Goal: Information Seeking & Learning: Learn about a topic

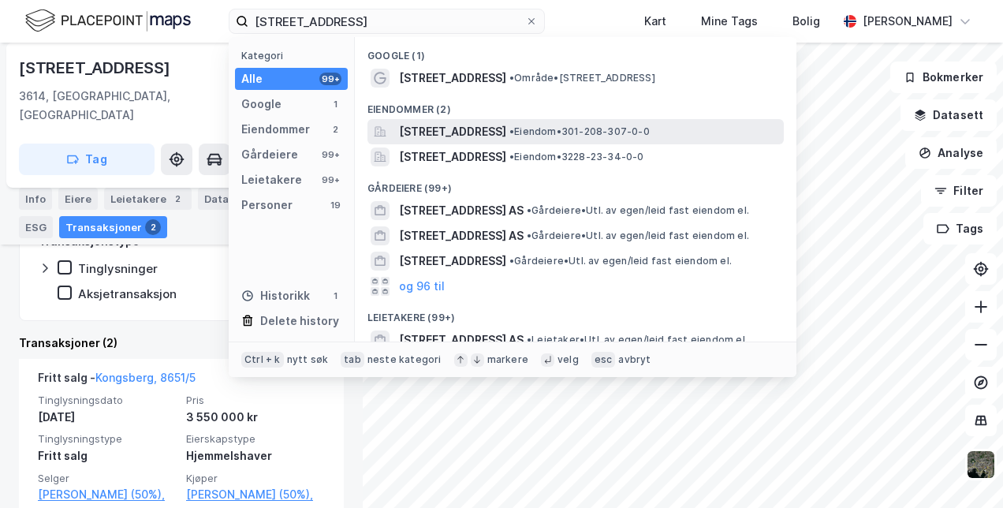
click at [463, 125] on span "[STREET_ADDRESS]" at bounding box center [452, 131] width 107 height 19
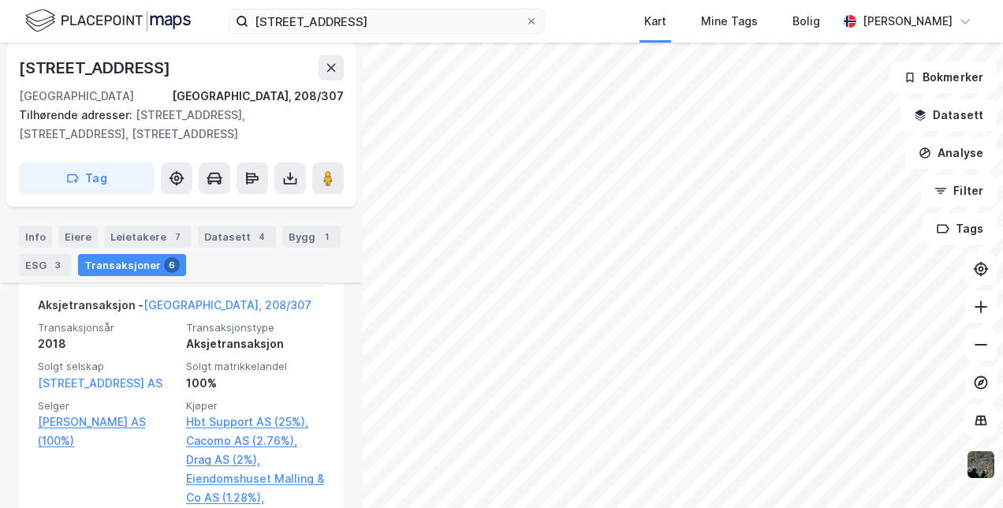
scroll to position [1195, 0]
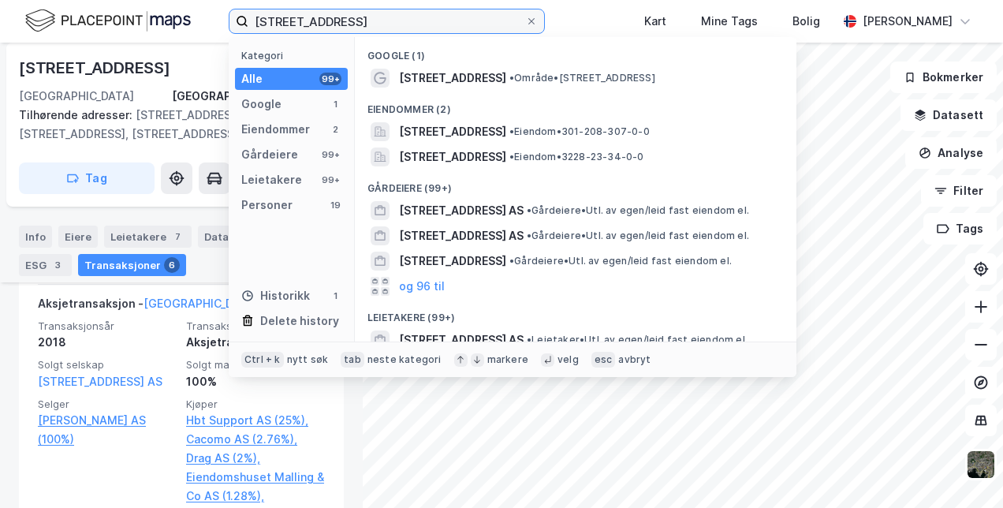
drag, startPoint x: 347, startPoint y: 14, endPoint x: 173, endPoint y: 2, distance: 173.9
click at [173, 2] on div "[STREET_ADDRESS] Kategori Alle 99+ Google 1 Eiendommer 2 Gårdeiere 99+ Leietake…" at bounding box center [501, 21] width 1003 height 43
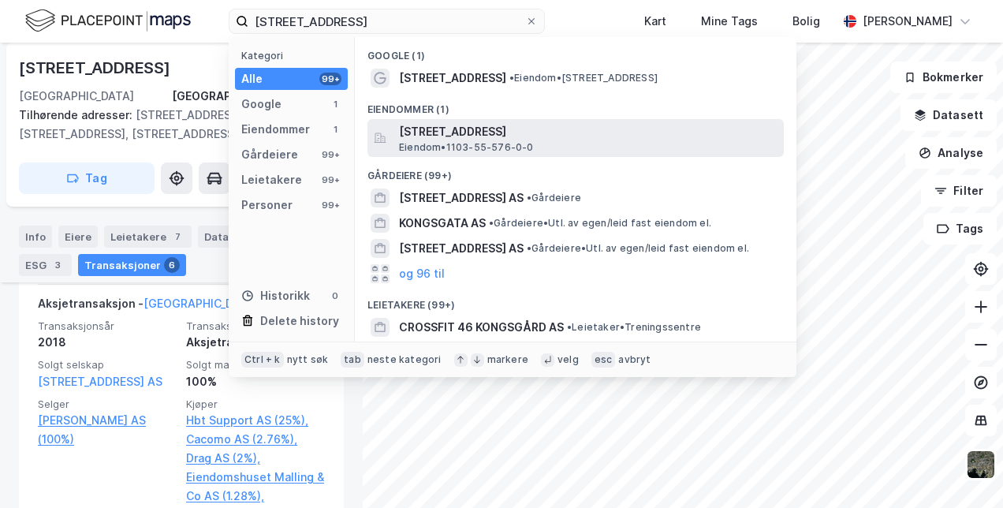
click at [426, 136] on span "[STREET_ADDRESS]" at bounding box center [588, 131] width 379 height 19
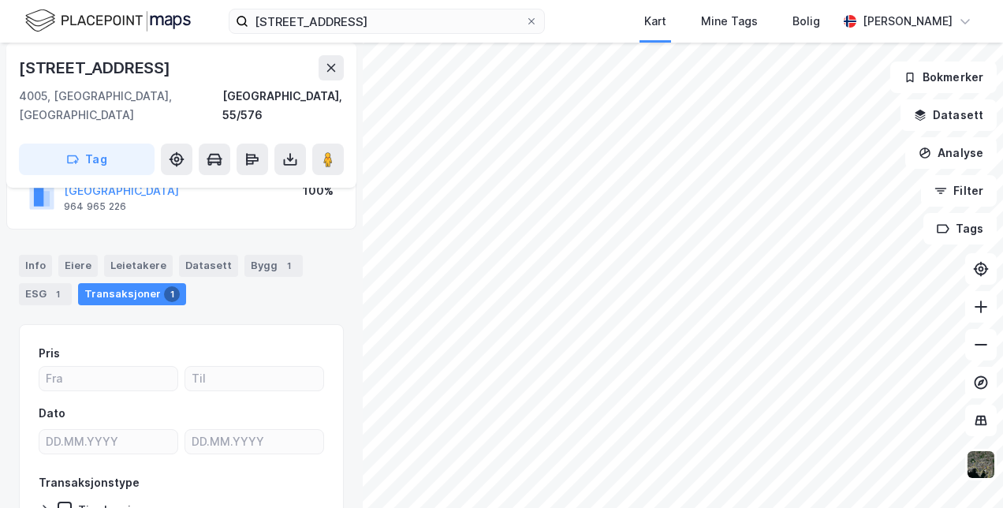
scroll to position [131, 0]
click at [246, 254] on div "Bygg 1" at bounding box center [273, 265] width 58 height 22
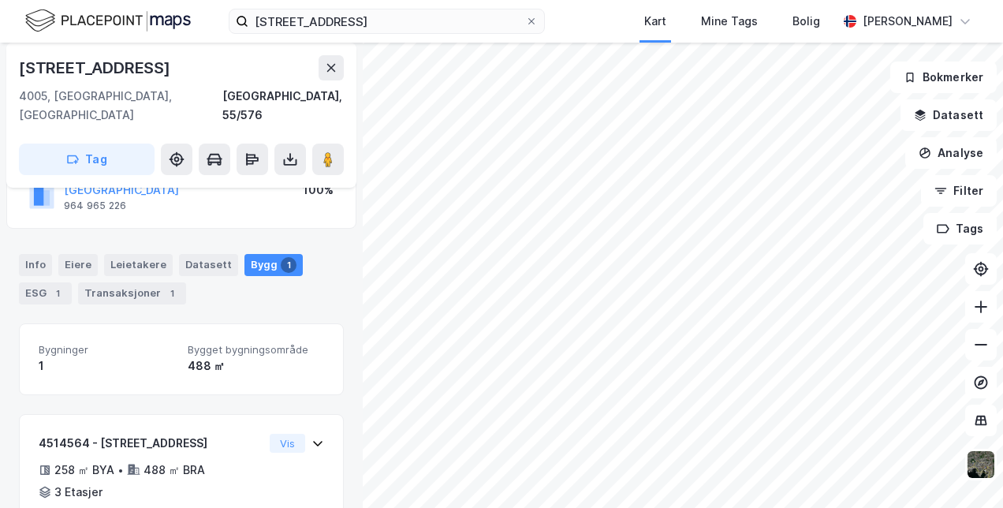
scroll to position [192, 0]
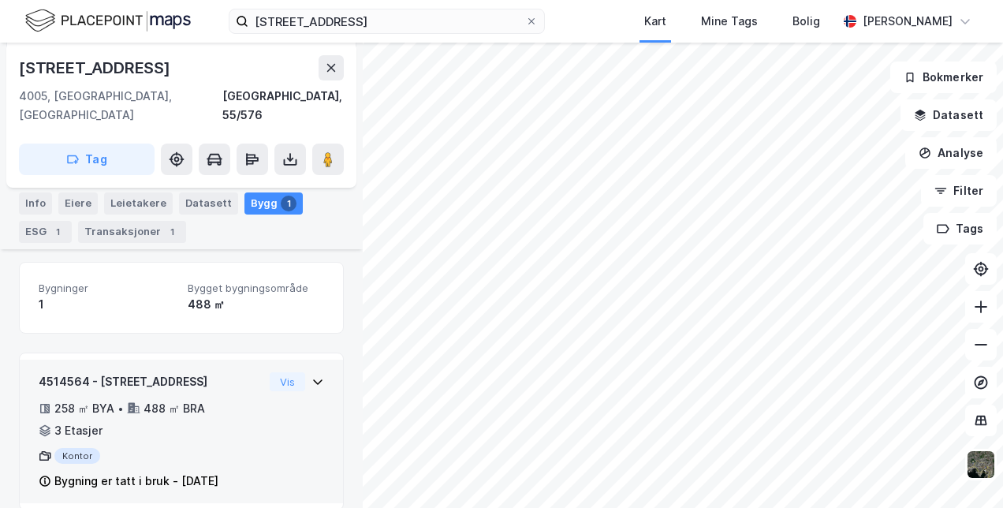
click at [311, 375] on icon at bounding box center [317, 381] width 13 height 13
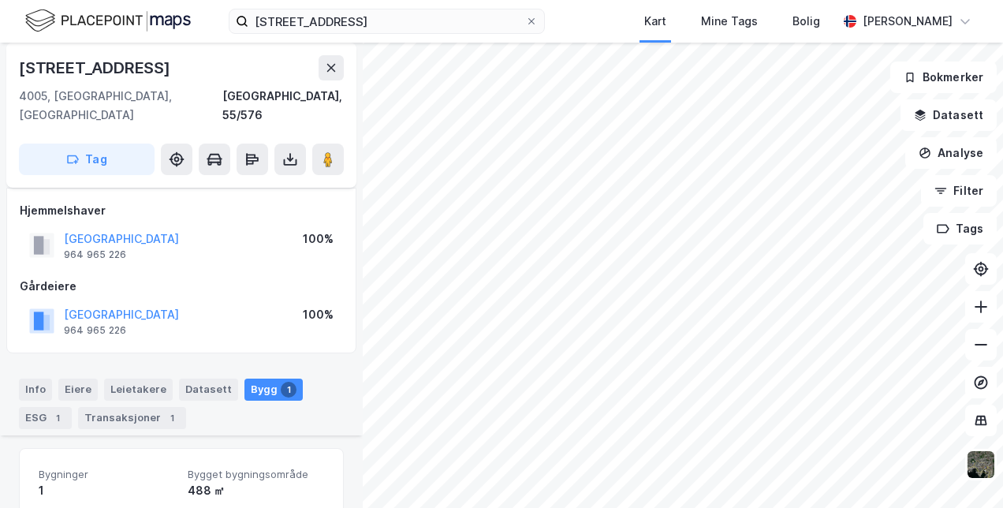
scroll to position [0, 0]
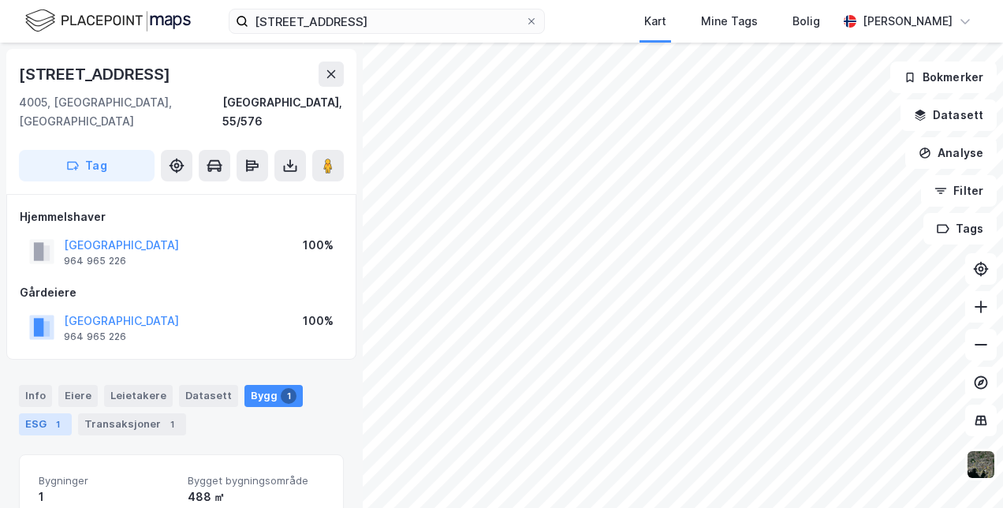
click at [38, 413] on div "ESG 1" at bounding box center [45, 424] width 53 height 22
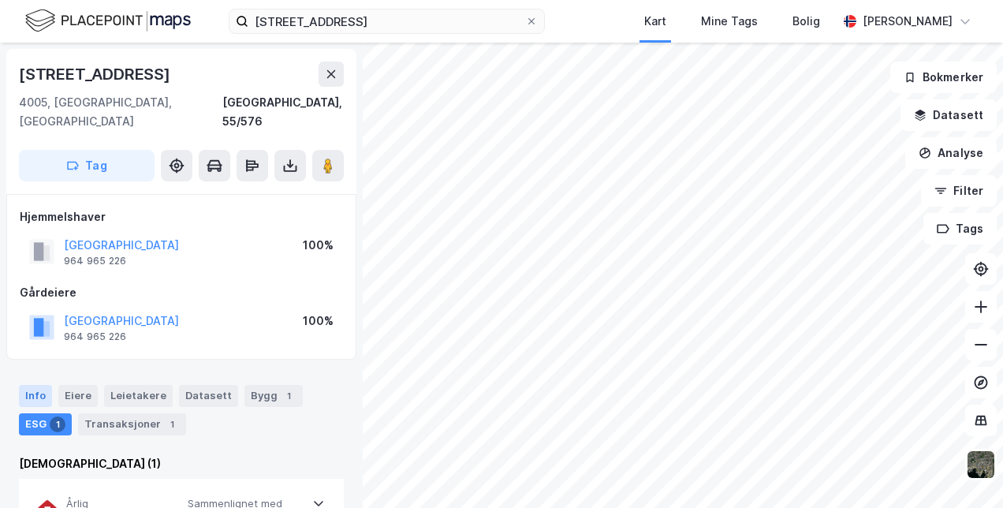
click at [38, 385] on div "Info" at bounding box center [35, 396] width 33 height 22
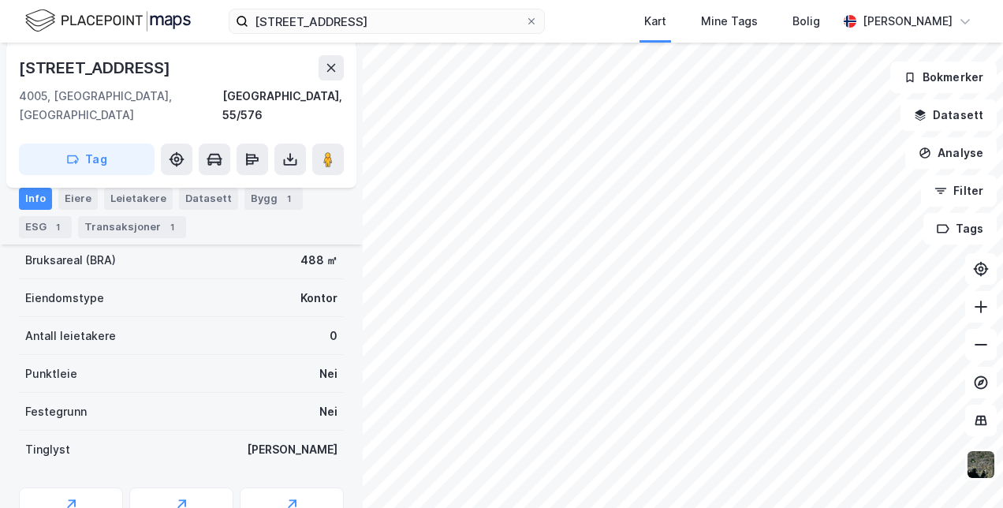
scroll to position [432, 0]
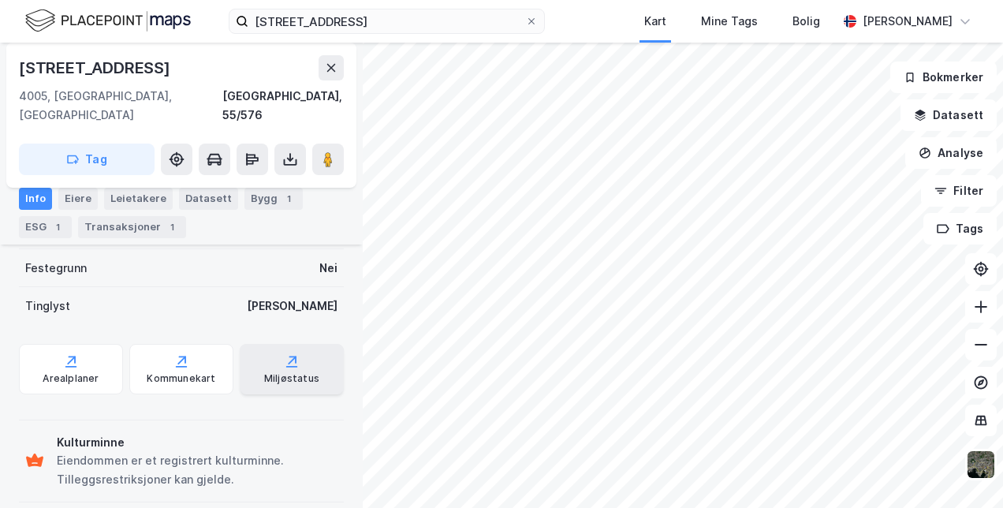
click at [290, 344] on div "Miljøstatus" at bounding box center [292, 369] width 104 height 50
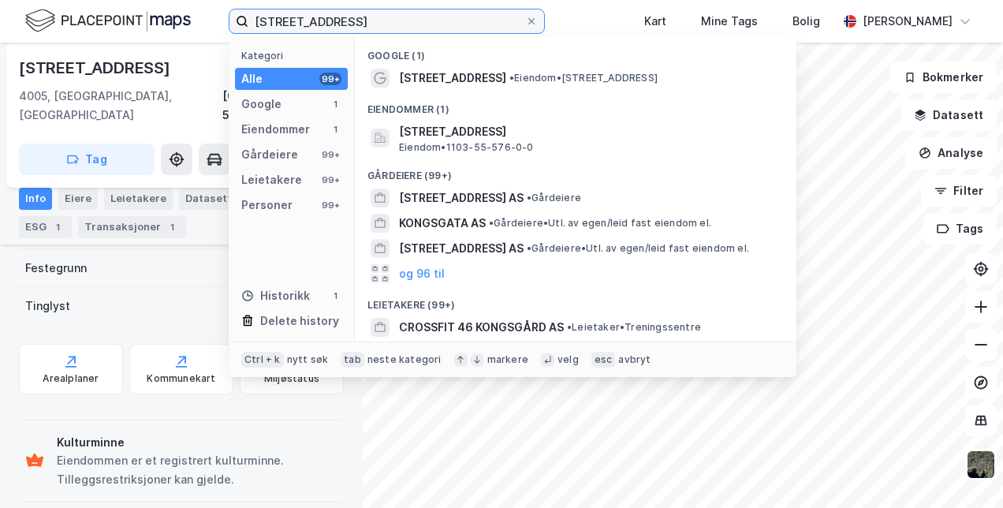
click at [367, 15] on input "[STREET_ADDRESS]" at bounding box center [386, 21] width 277 height 24
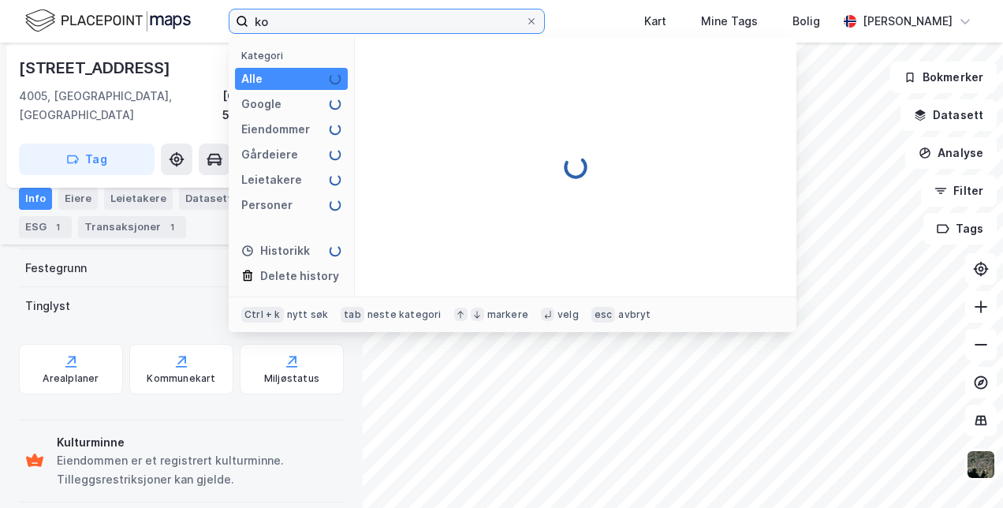
type input "k"
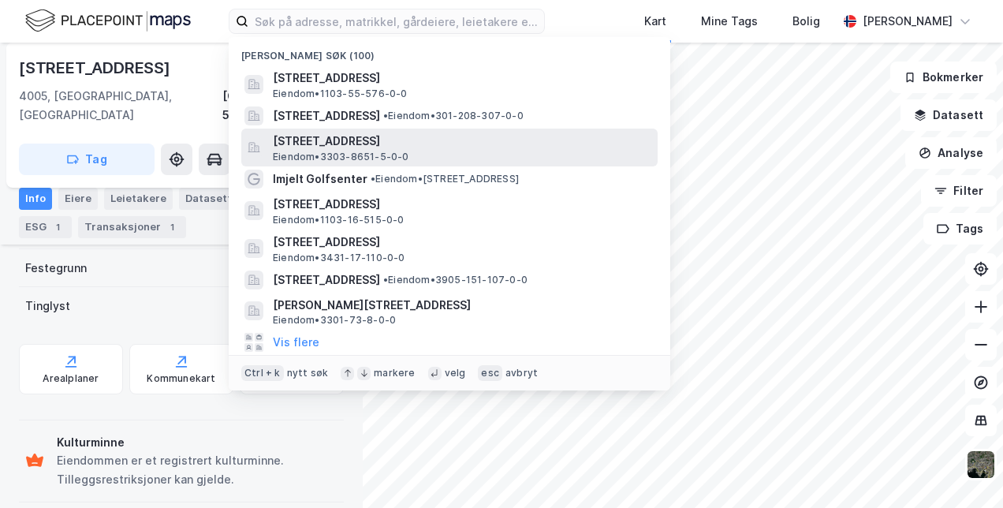
click at [344, 137] on span "[STREET_ADDRESS]" at bounding box center [462, 141] width 379 height 19
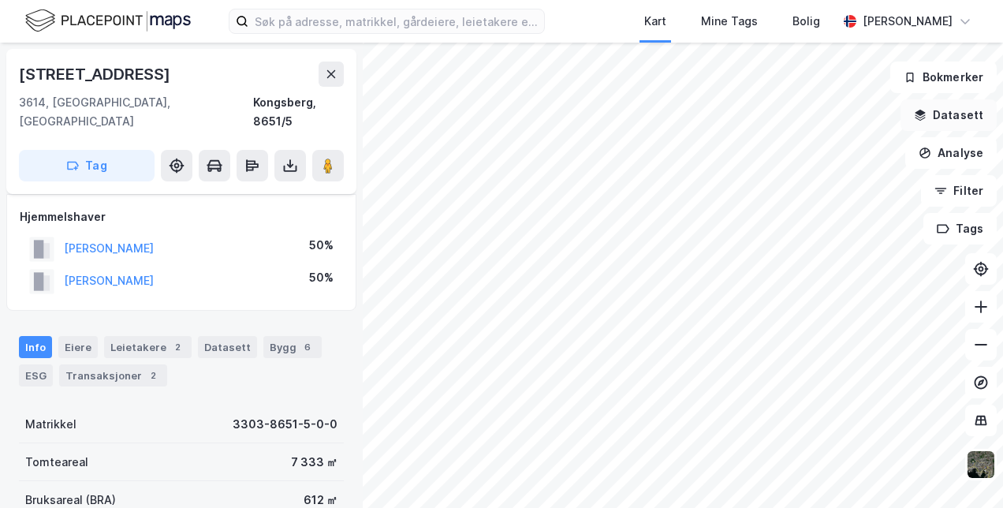
scroll to position [364, 0]
